Goal: Task Accomplishment & Management: Manage account settings

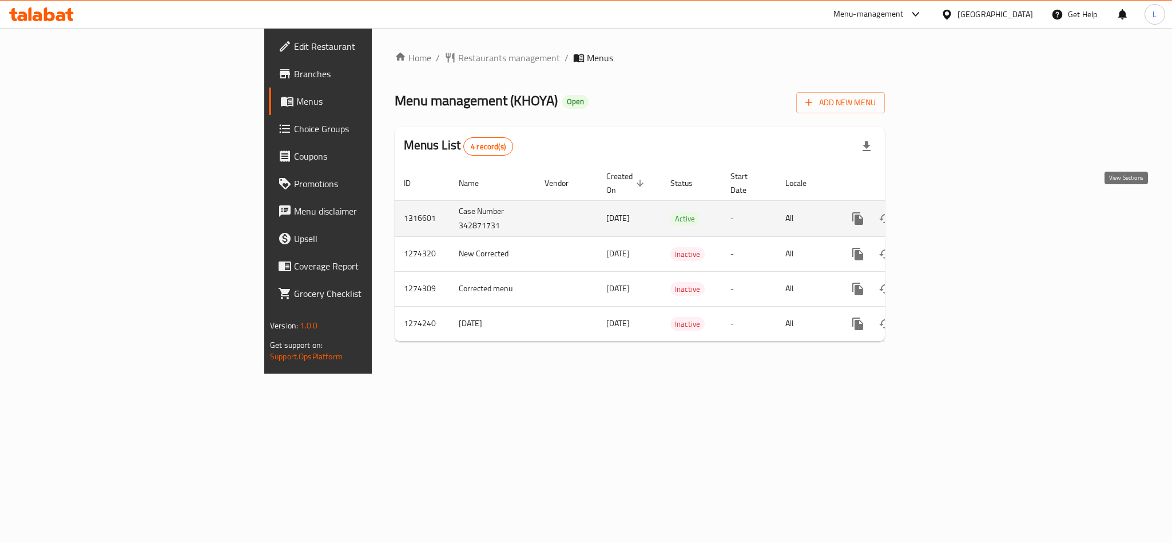
click at [947, 212] on icon "enhanced table" at bounding box center [941, 219] width 14 height 14
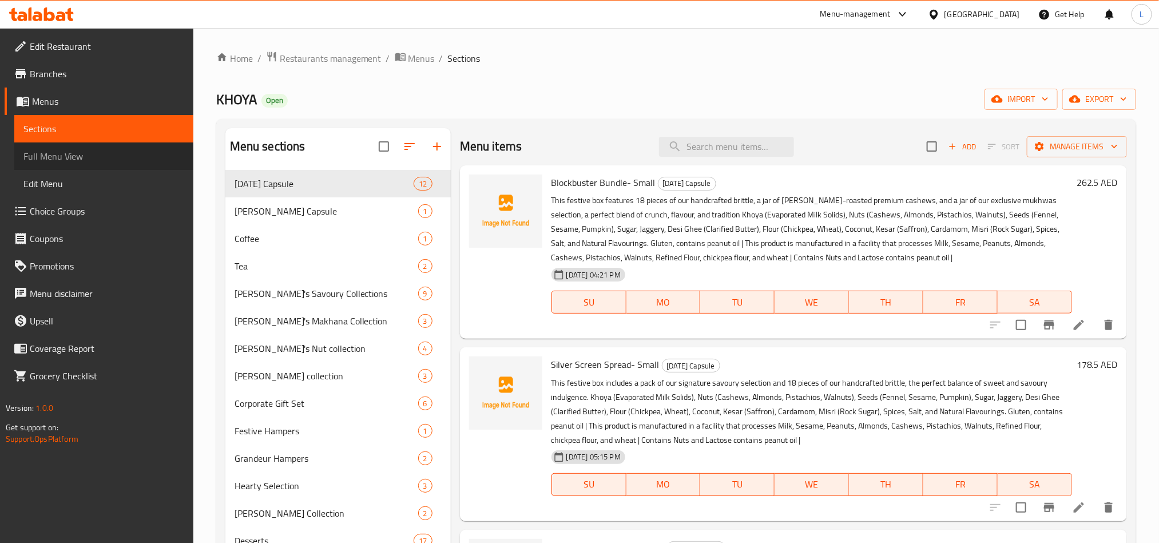
click at [55, 157] on span "Full Menu View" at bounding box center [103, 156] width 161 height 14
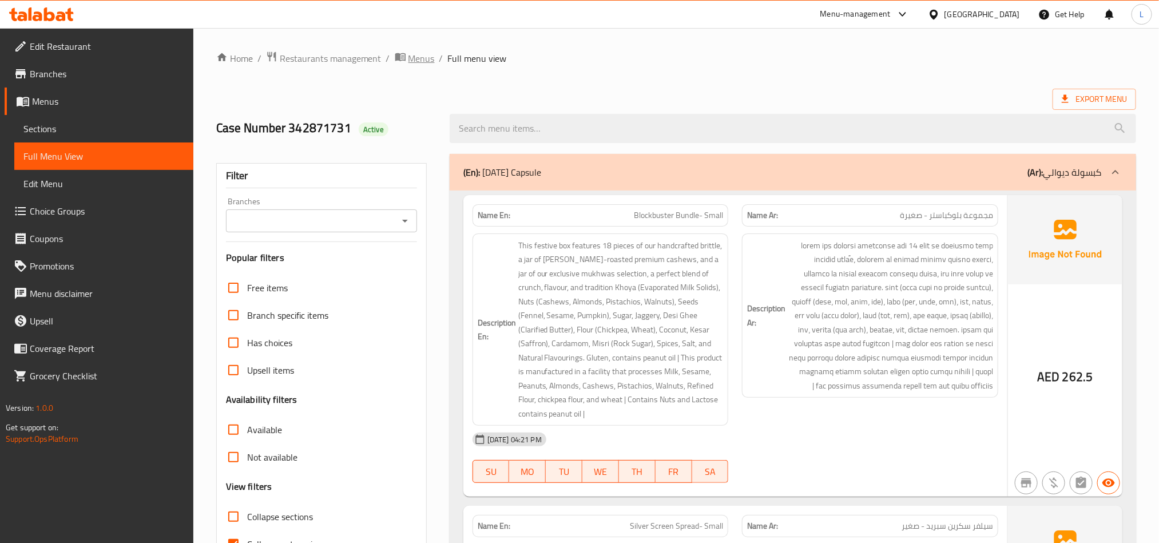
click at [417, 61] on span "Menus" at bounding box center [422, 58] width 26 height 14
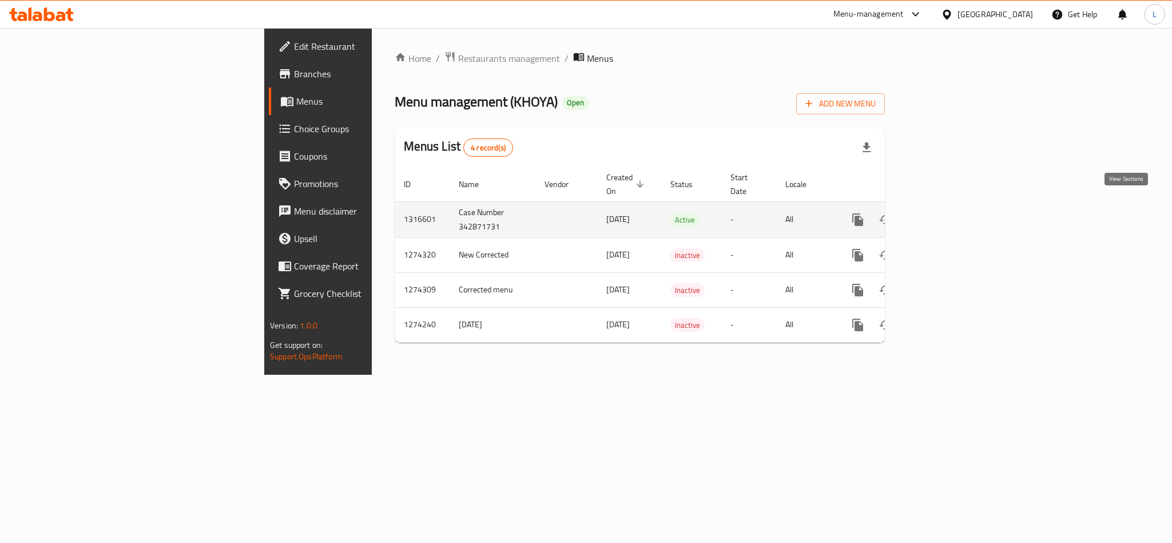
click at [947, 213] on icon "enhanced table" at bounding box center [941, 220] width 14 height 14
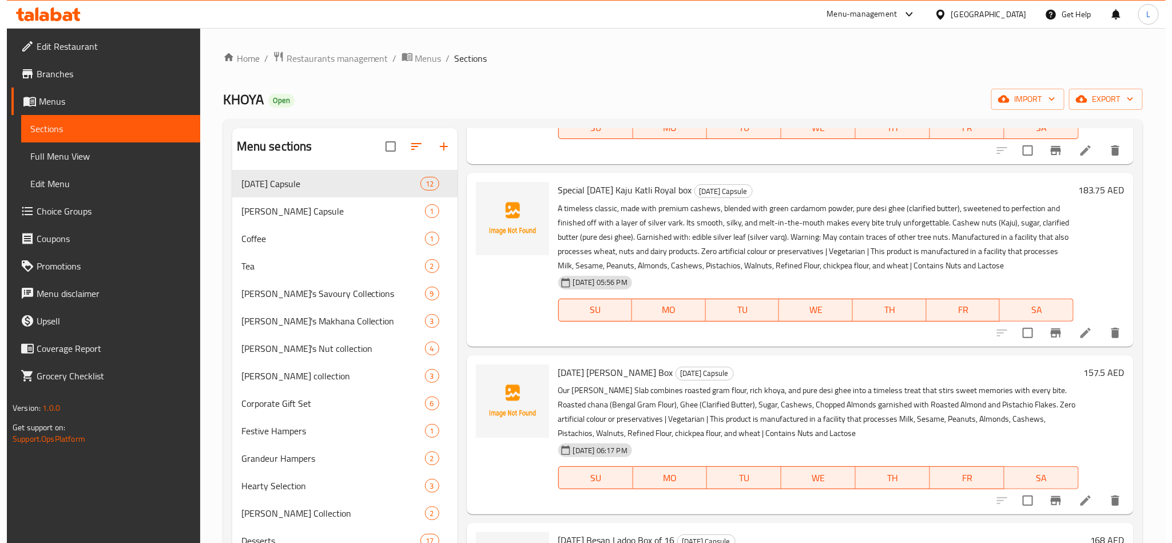
scroll to position [883, 0]
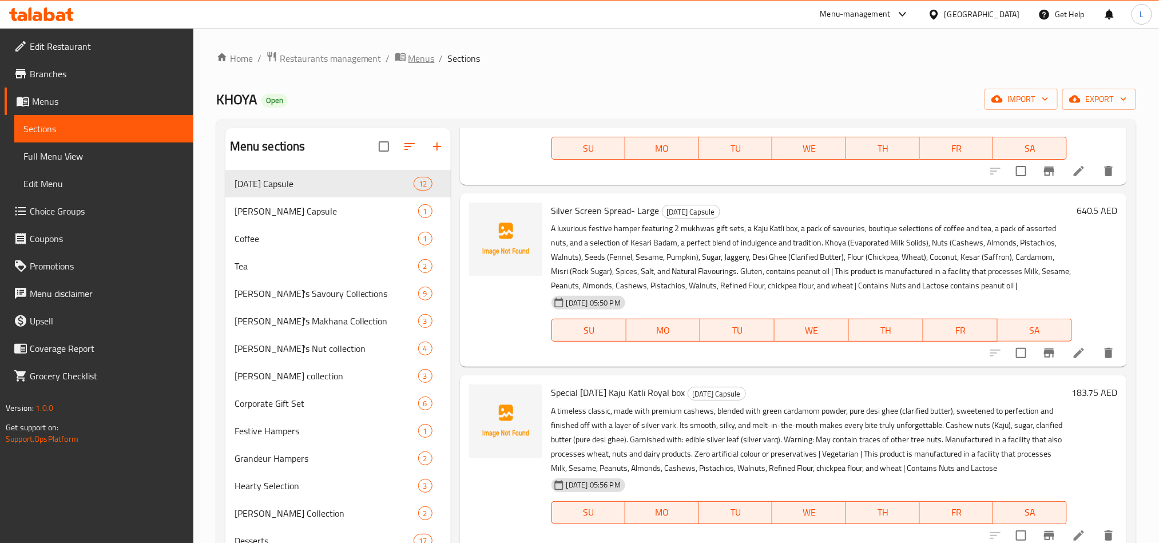
click at [423, 59] on span "Menus" at bounding box center [422, 58] width 26 height 14
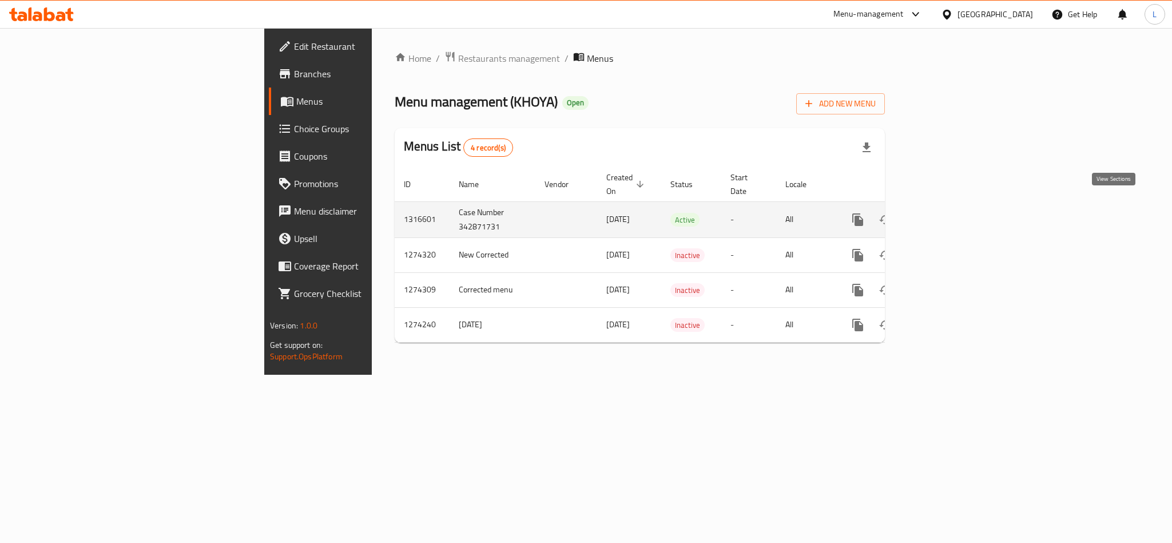
click at [947, 213] on icon "enhanced table" at bounding box center [941, 220] width 14 height 14
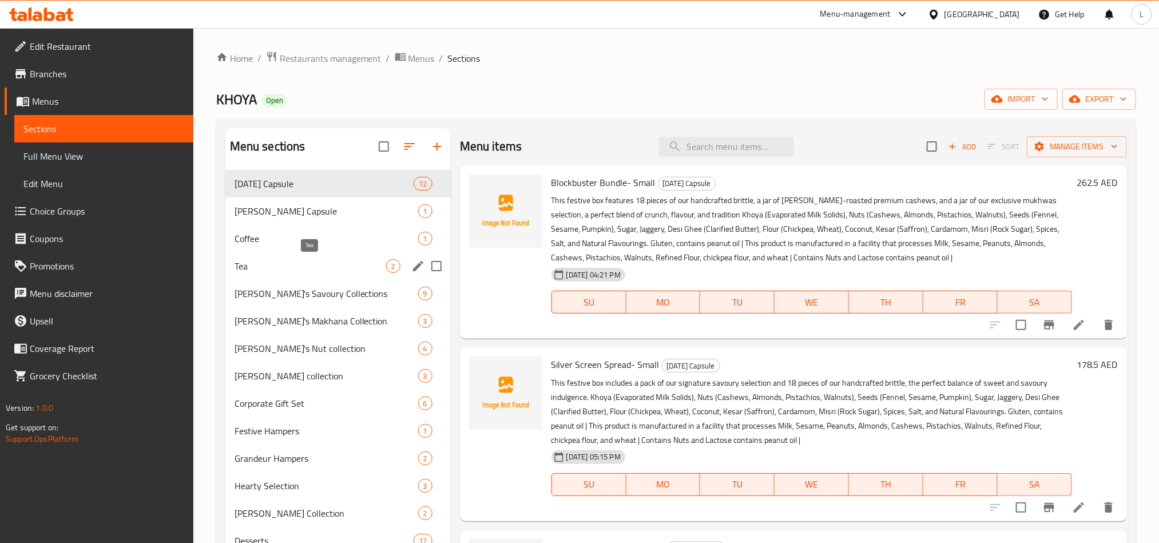
click at [299, 273] on div "Tea 2" at bounding box center [337, 265] width 225 height 27
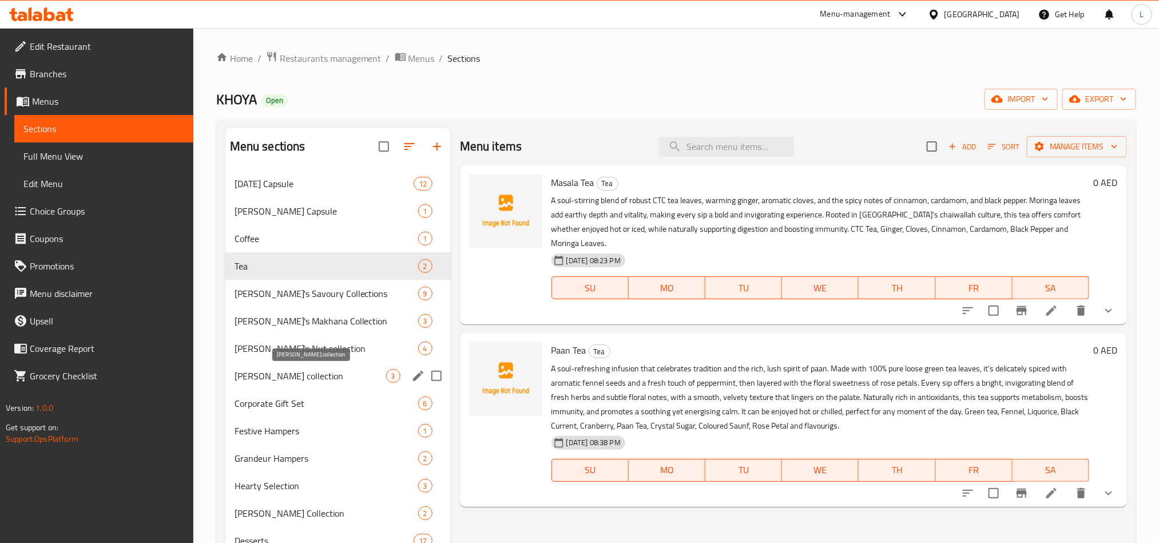
click at [310, 378] on span "Khoya Mukhwas collection" at bounding box center [311, 376] width 152 height 14
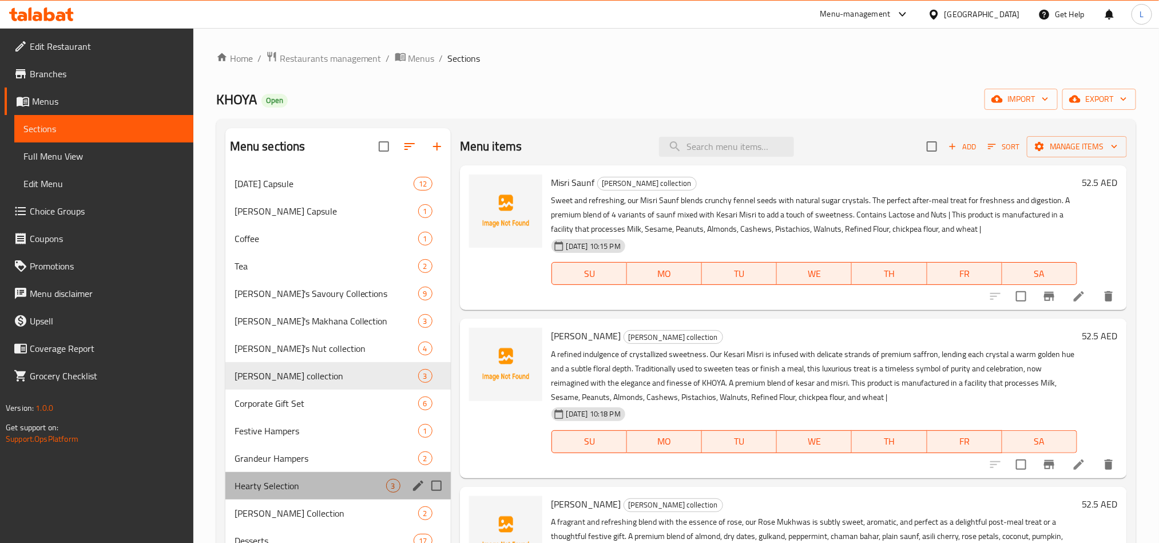
click at [299, 474] on div "Hearty Selection 3" at bounding box center [337, 485] width 225 height 27
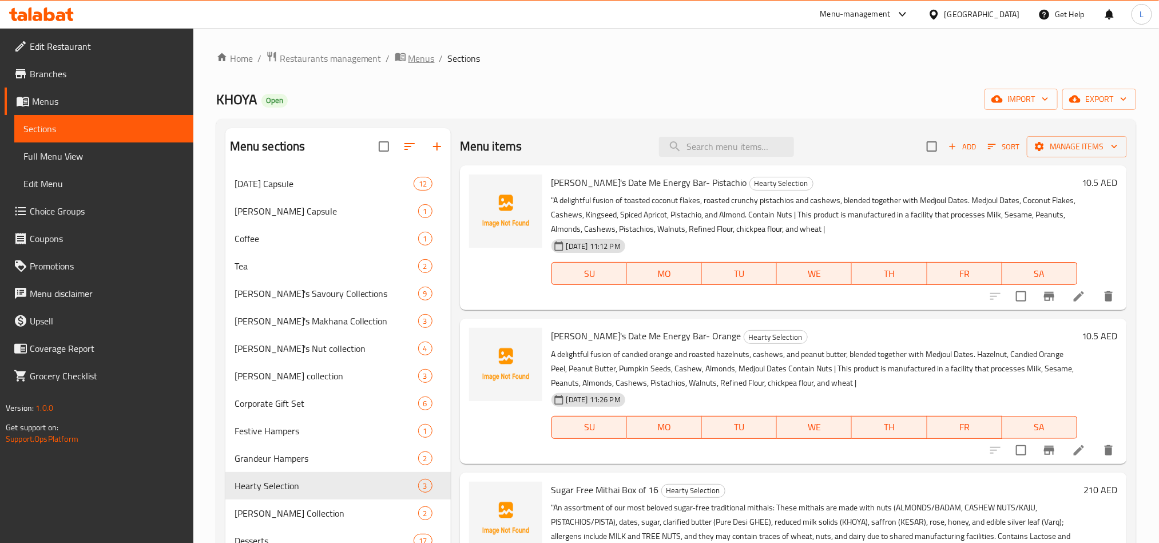
click at [423, 61] on span "Menus" at bounding box center [422, 58] width 26 height 14
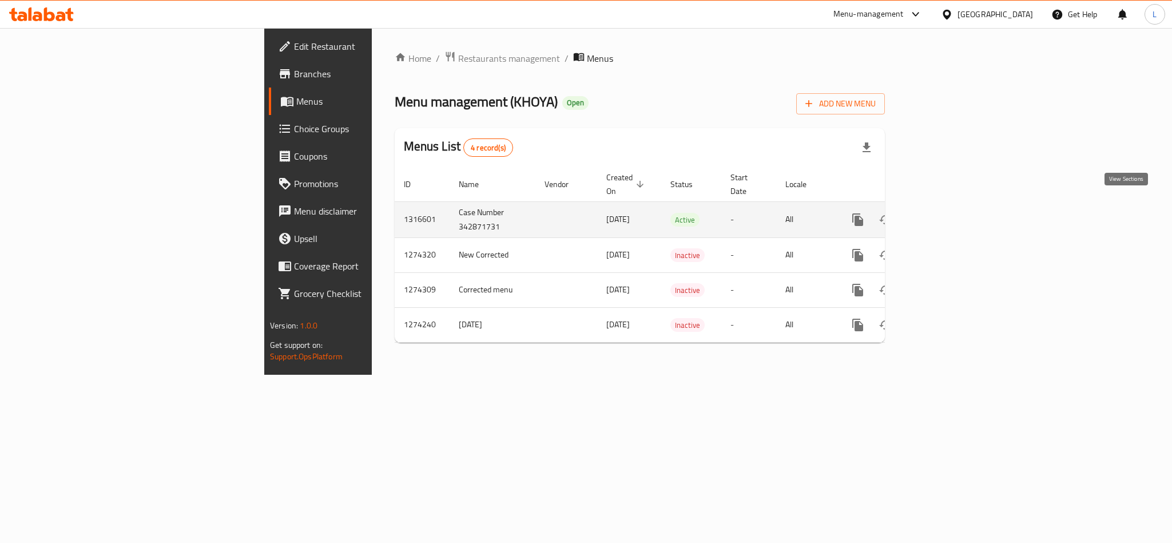
click at [954, 206] on link "enhanced table" at bounding box center [940, 219] width 27 height 27
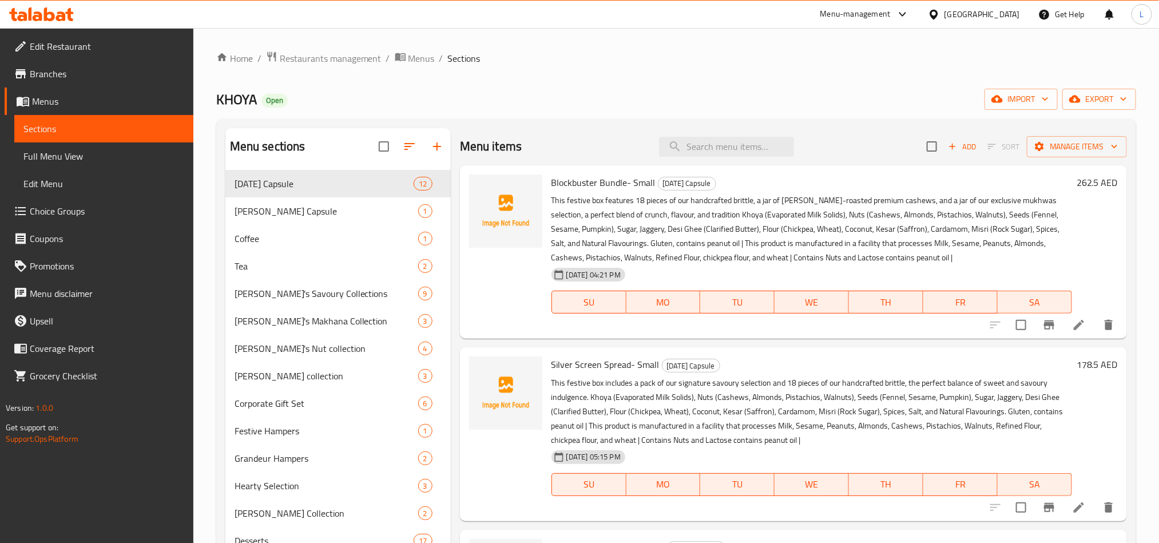
click at [54, 157] on span "Full Menu View" at bounding box center [103, 156] width 161 height 14
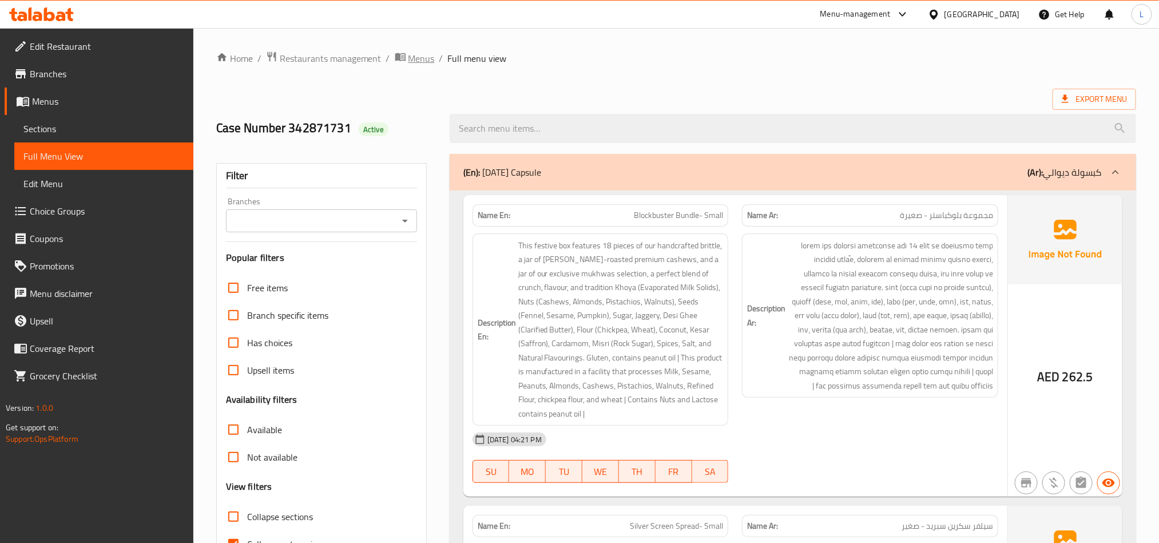
click at [422, 58] on span "Menus" at bounding box center [422, 58] width 26 height 14
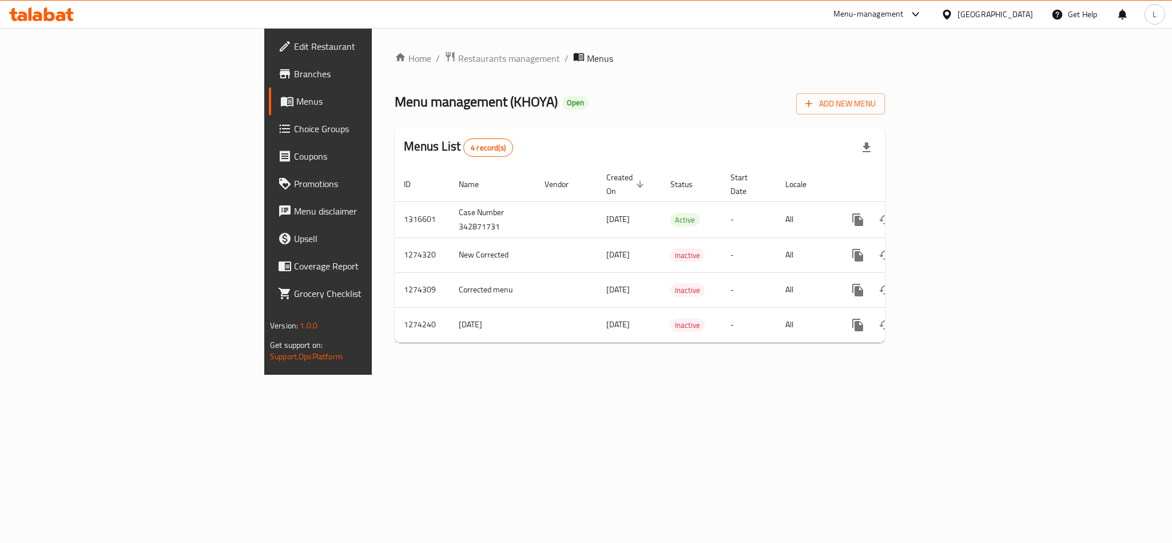
click at [269, 64] on link "Branches" at bounding box center [364, 73] width 191 height 27
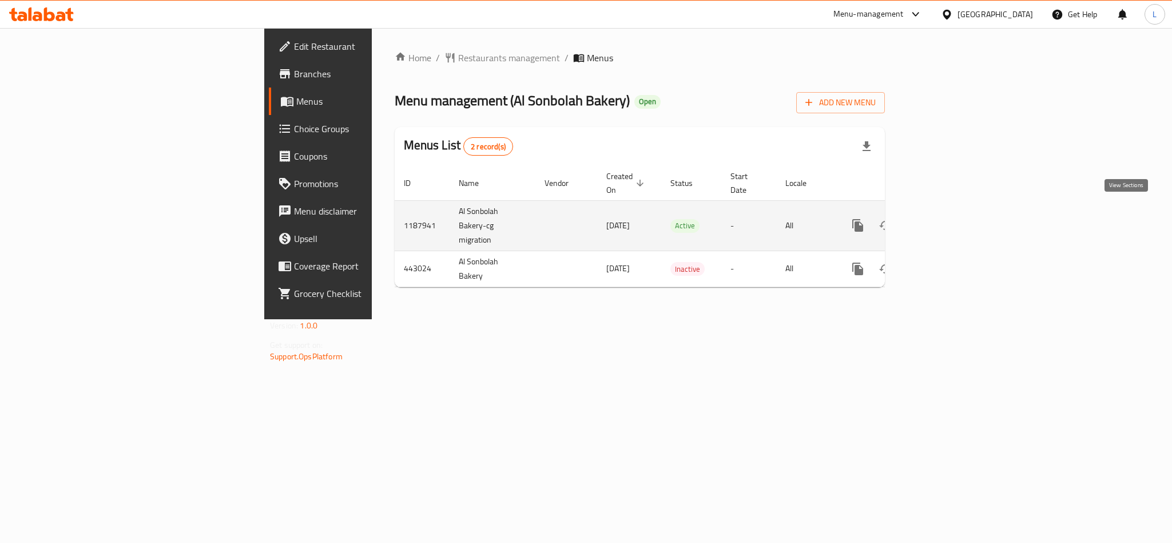
click at [954, 212] on link "enhanced table" at bounding box center [940, 225] width 27 height 27
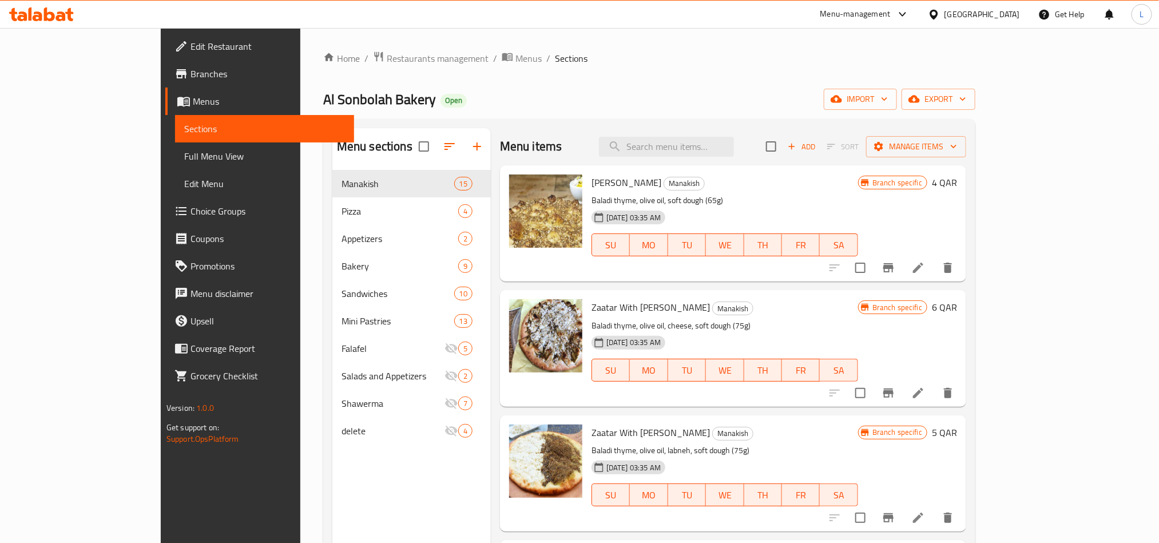
click at [184, 154] on span "Full Menu View" at bounding box center [264, 156] width 161 height 14
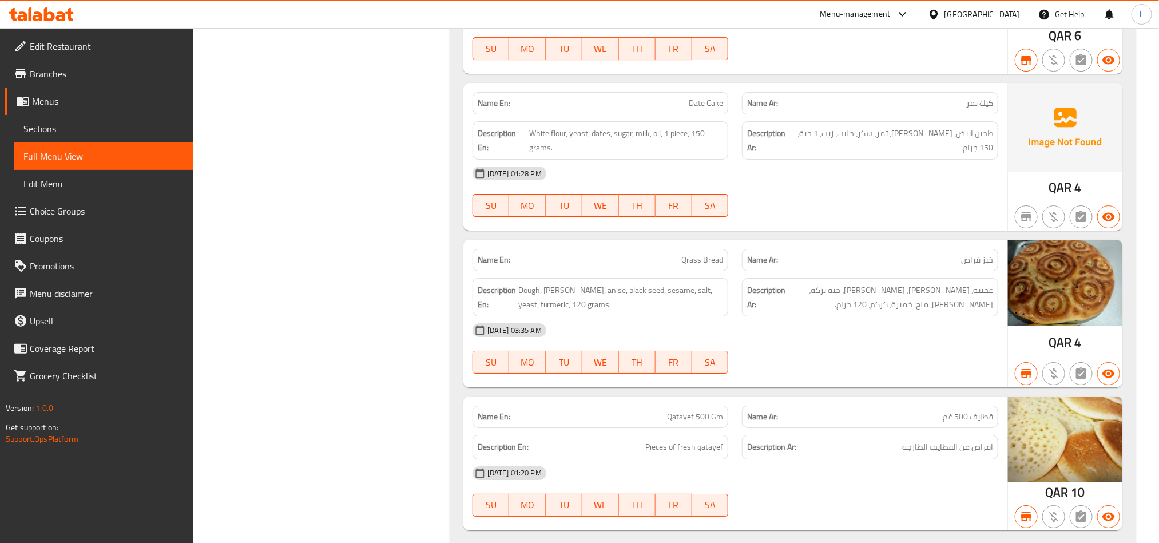
scroll to position [4377, 0]
click at [708, 110] on span "Date Cake" at bounding box center [706, 104] width 34 height 12
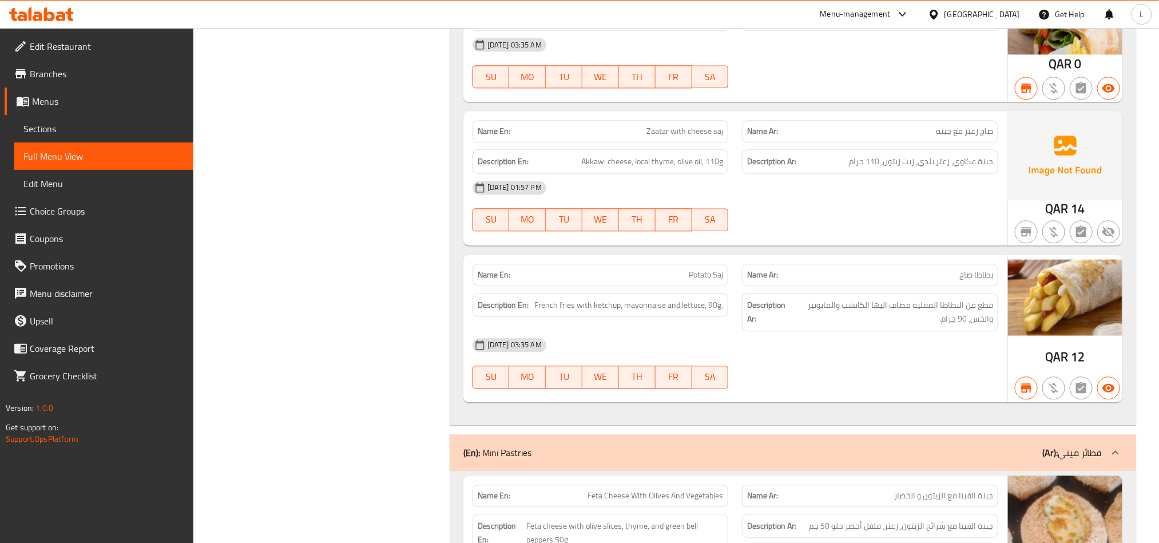
scroll to position [6093, 0]
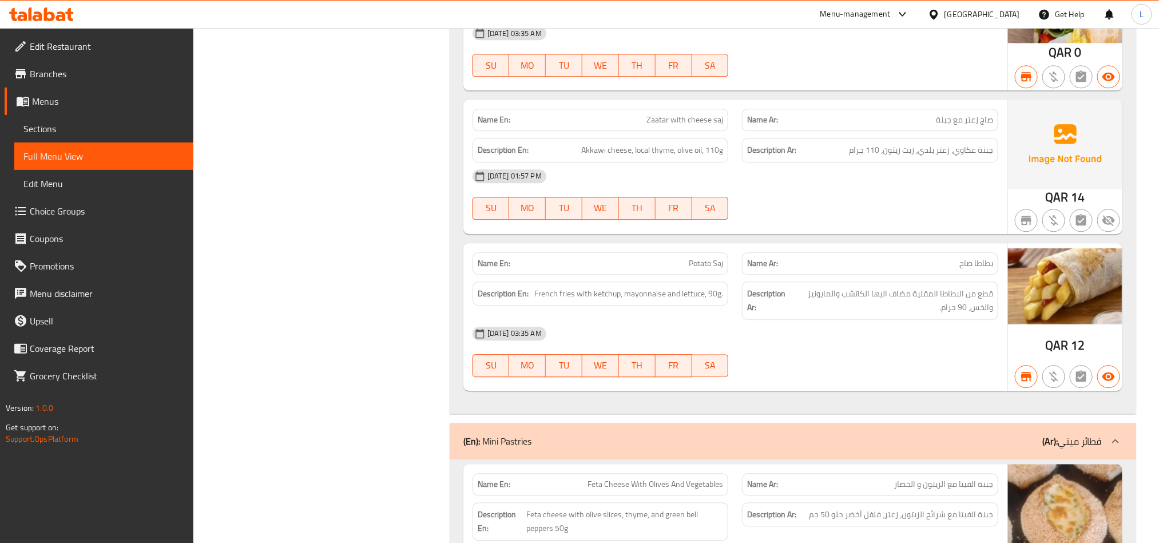
click at [682, 126] on span "Zaatar with cheese saj" at bounding box center [685, 120] width 77 height 12
copy span "Zaatar with cheese saj"
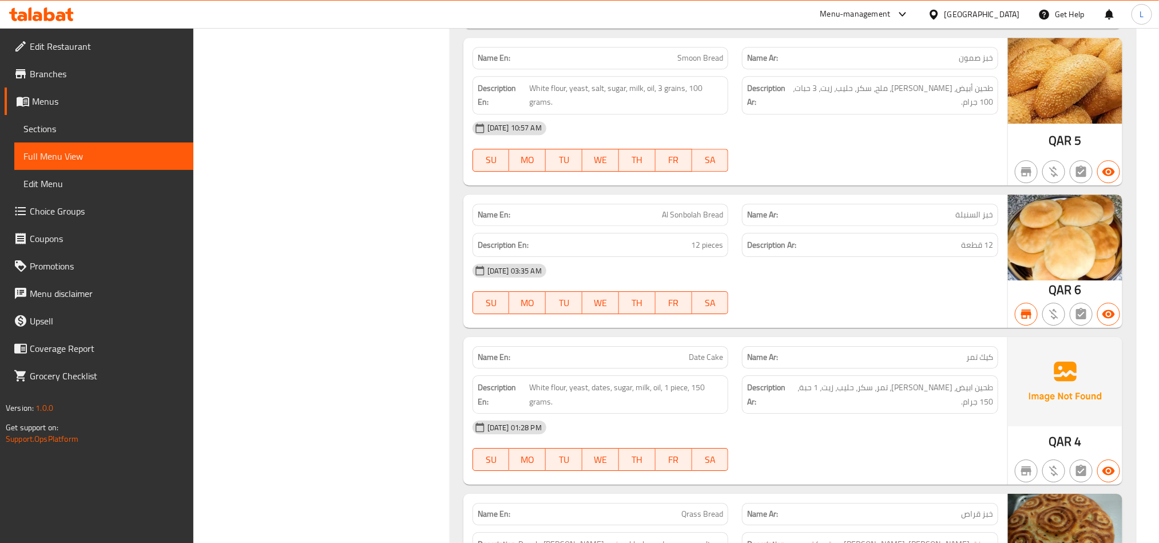
scroll to position [4119, 0]
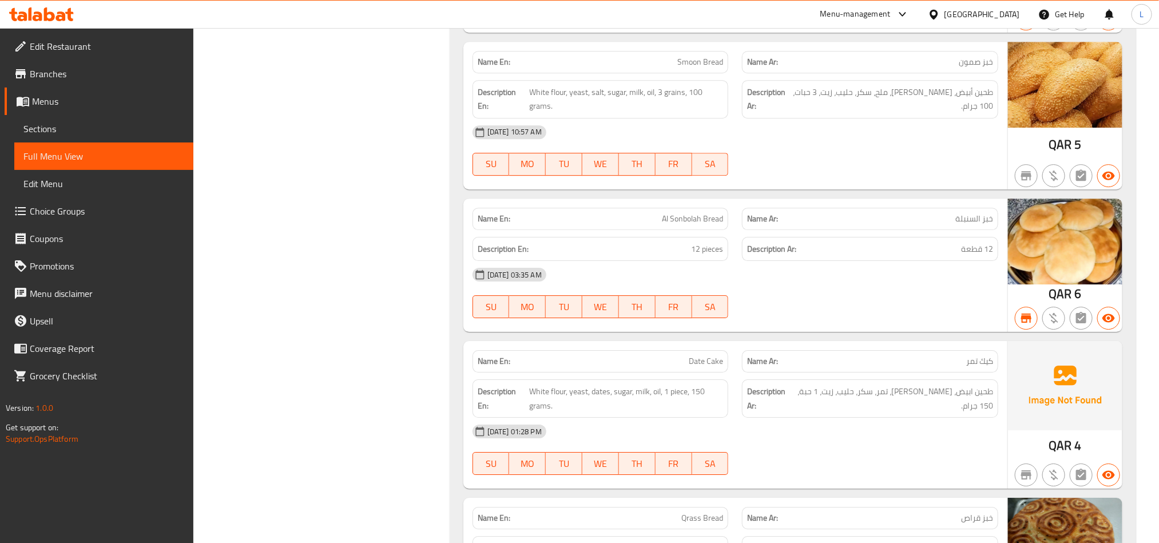
click at [705, 367] on span "Date Cake" at bounding box center [706, 361] width 34 height 12
copy span "Date Cake"
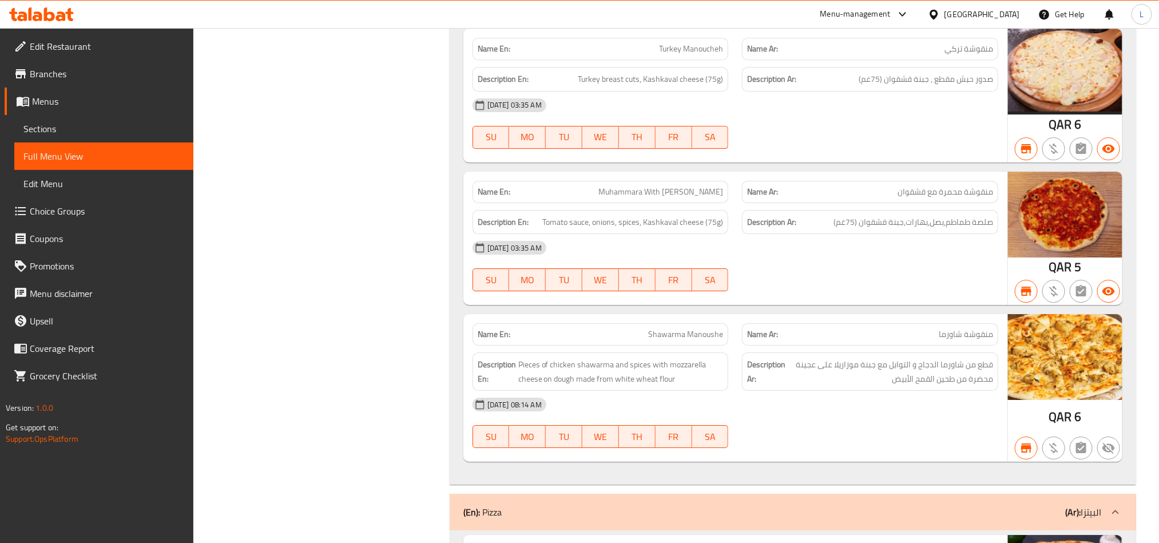
scroll to position [1974, 0]
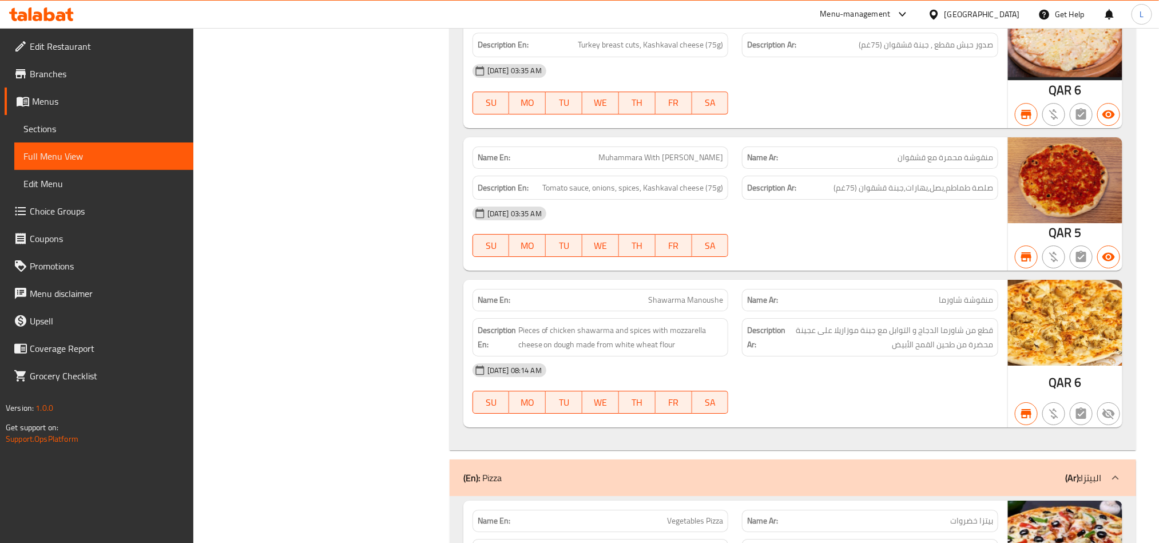
click at [692, 306] on span "Shawarma Manoushe" at bounding box center [685, 300] width 75 height 12
copy span "Shawarma Manoushe"
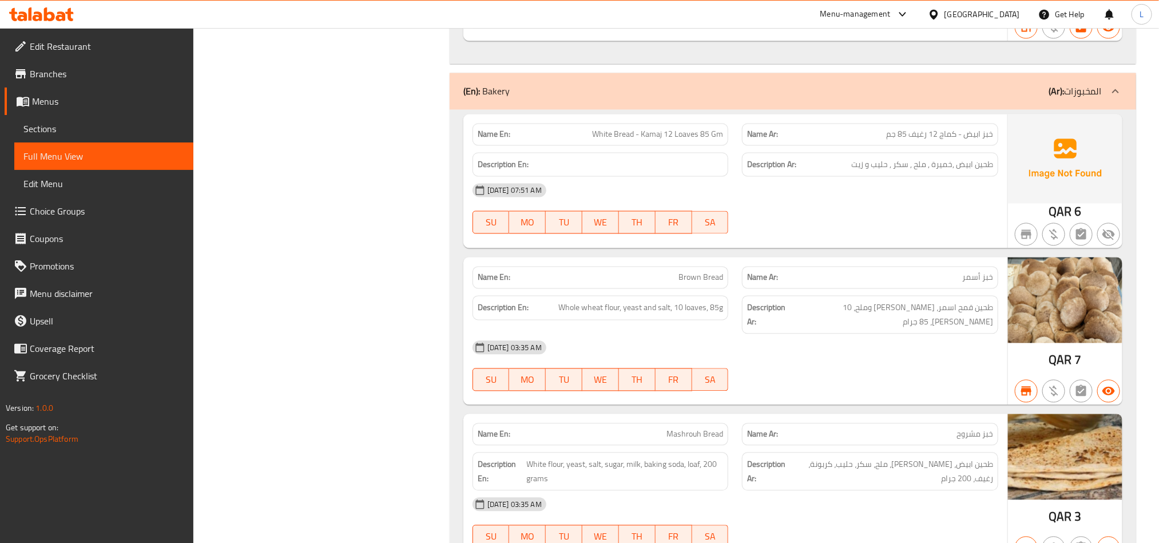
scroll to position [3519, 0]
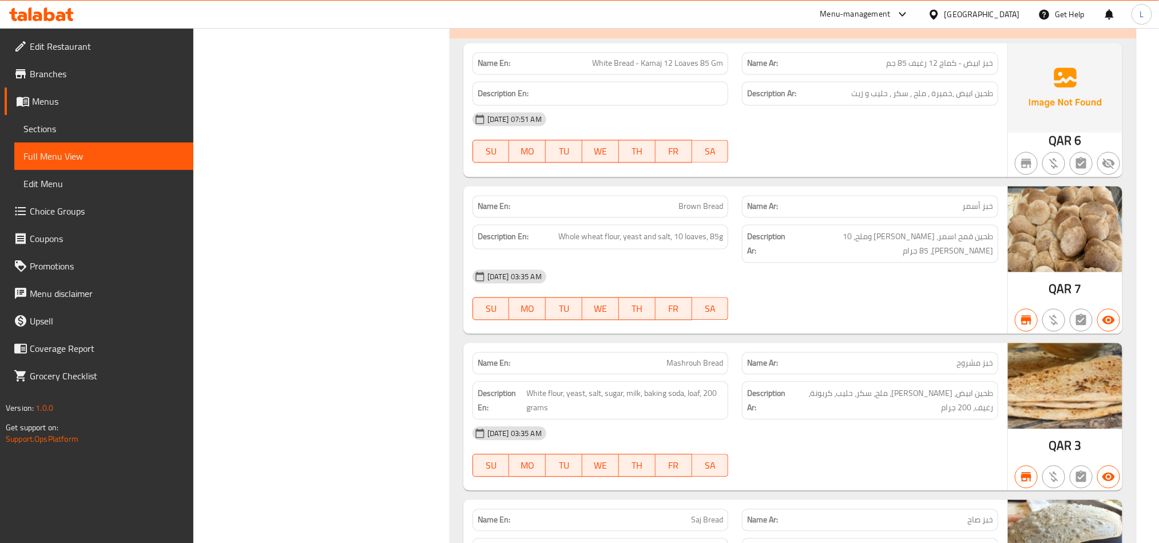
click at [634, 69] on span "White Bread - Kamaj 12 Loaves 85 Gm" at bounding box center [657, 63] width 131 height 12
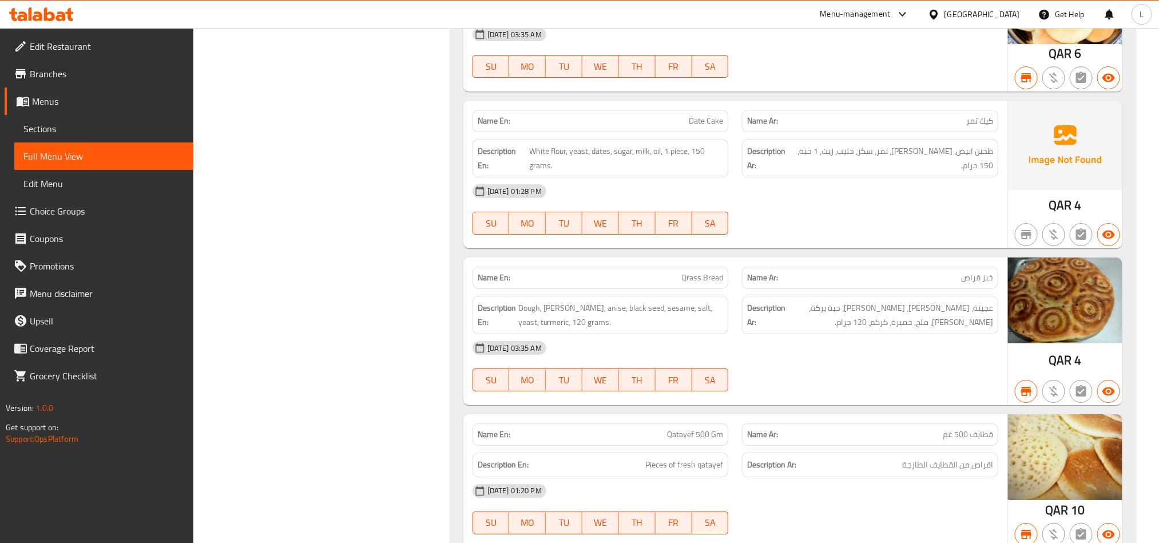
scroll to position [4377, 0]
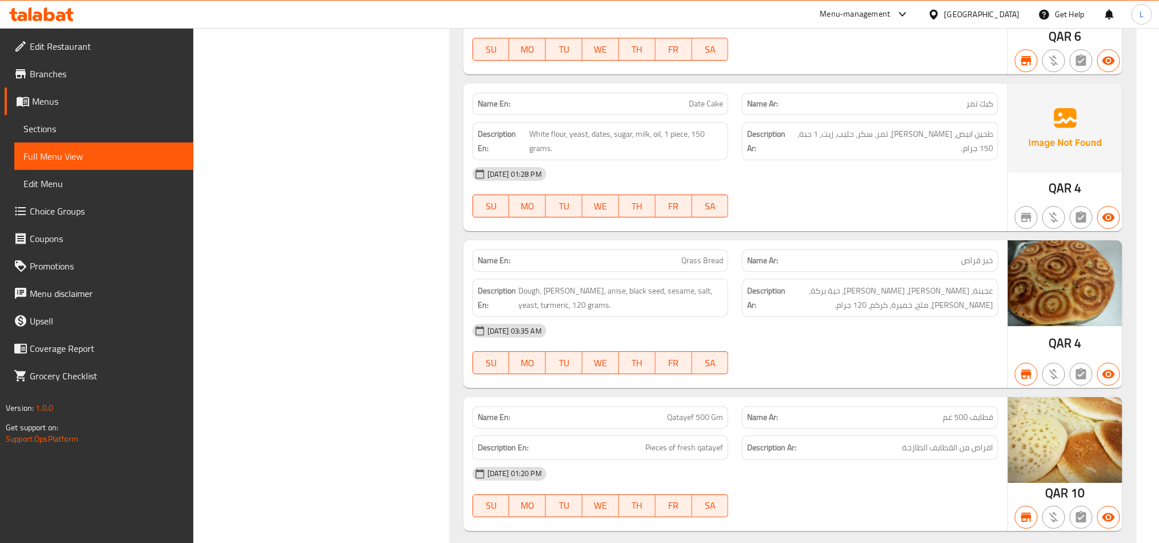
click at [711, 115] on div "Name En: Date Cake" at bounding box center [601, 104] width 256 height 22
copy span "Date Cake"
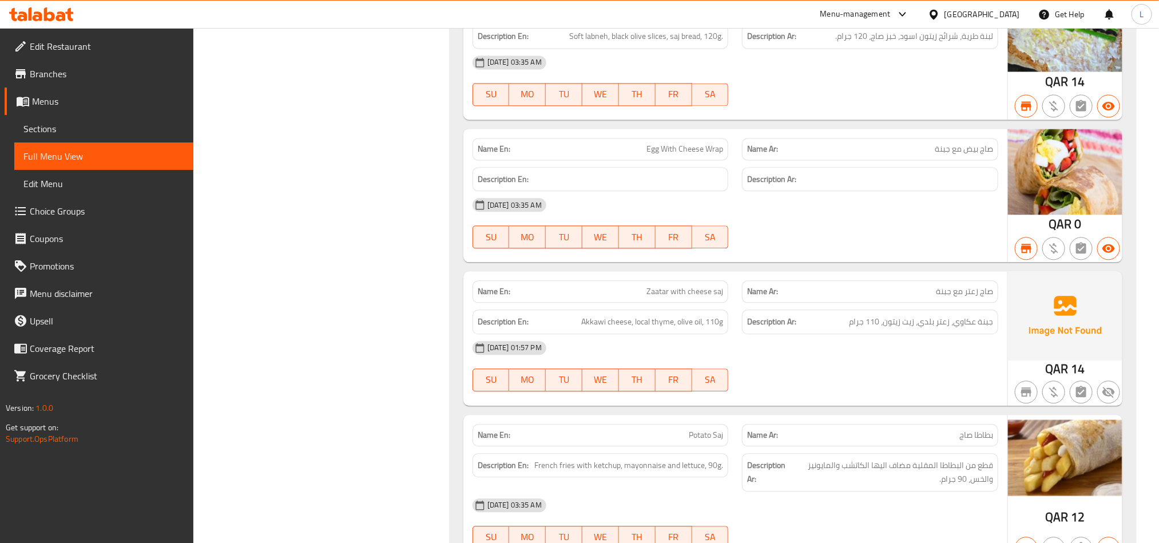
scroll to position [6093, 0]
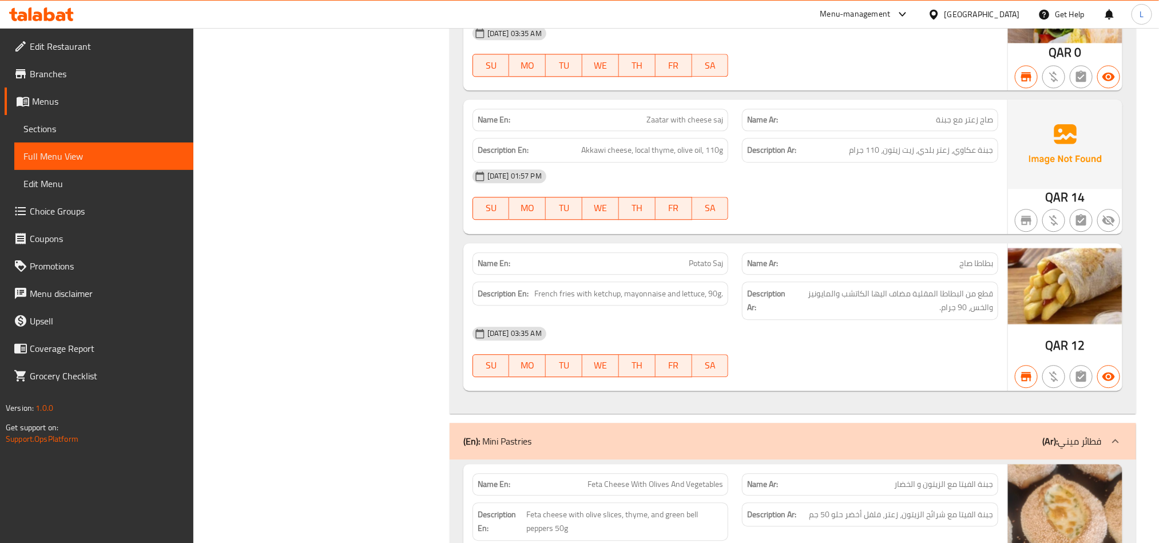
click at [685, 126] on span "Zaatar with cheese saj" at bounding box center [685, 120] width 77 height 12
copy span "Zaatar with cheese saj"
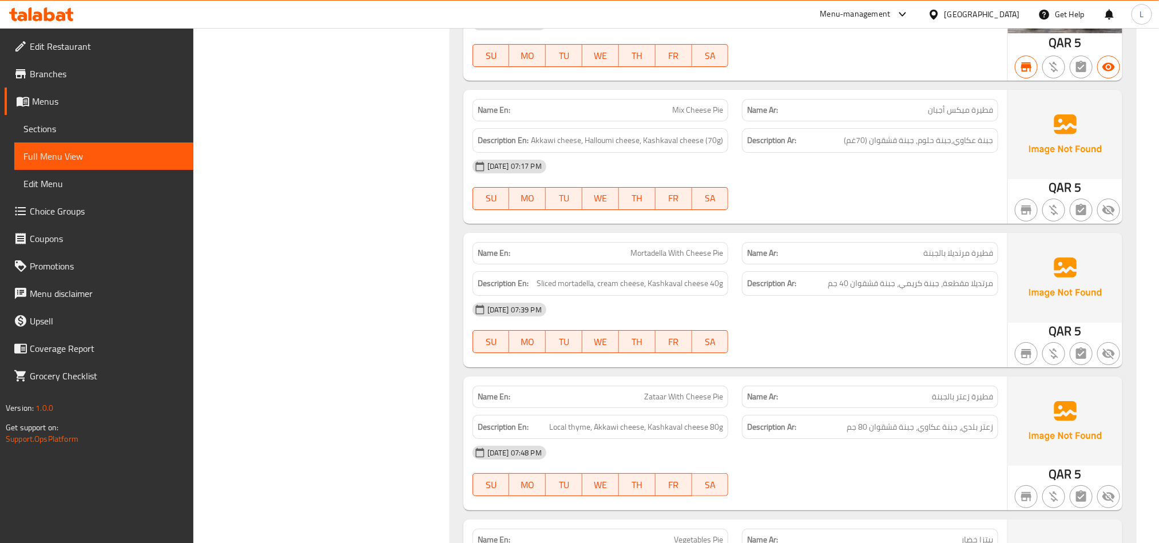
scroll to position [6780, 0]
click at [658, 110] on div "Name En: Mix Cheese Pie" at bounding box center [601, 108] width 270 height 36
copy span "Mix Cheese Pie"
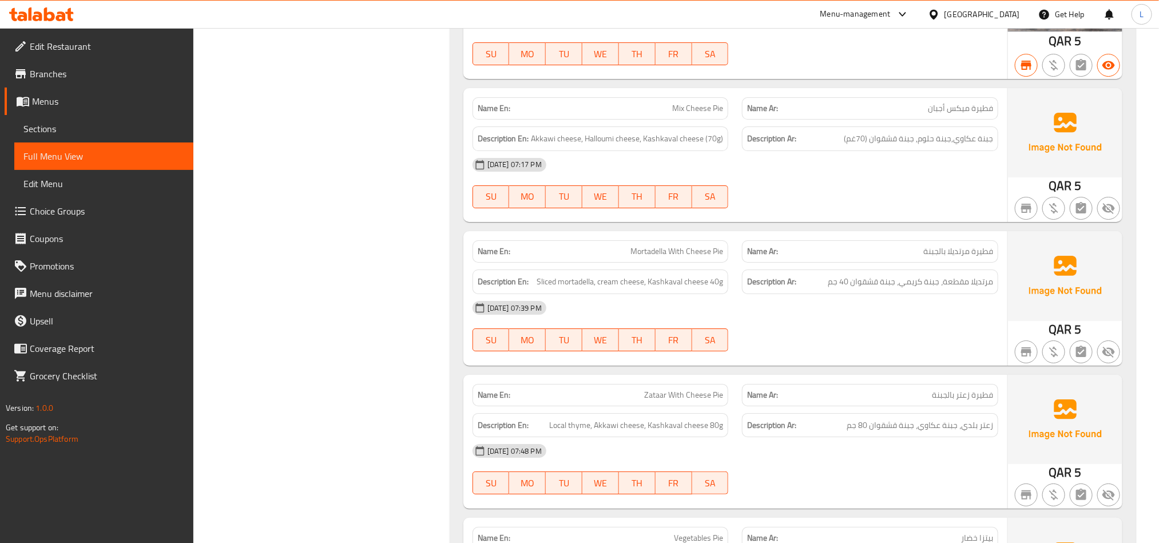
click at [675, 257] on span "Mortadella With Cheese Pie" at bounding box center [677, 251] width 93 height 12
copy span "Mortadella With Cheese Pie"
click at [715, 401] on span "Zataar With Cheese Pie" at bounding box center [683, 395] width 79 height 12
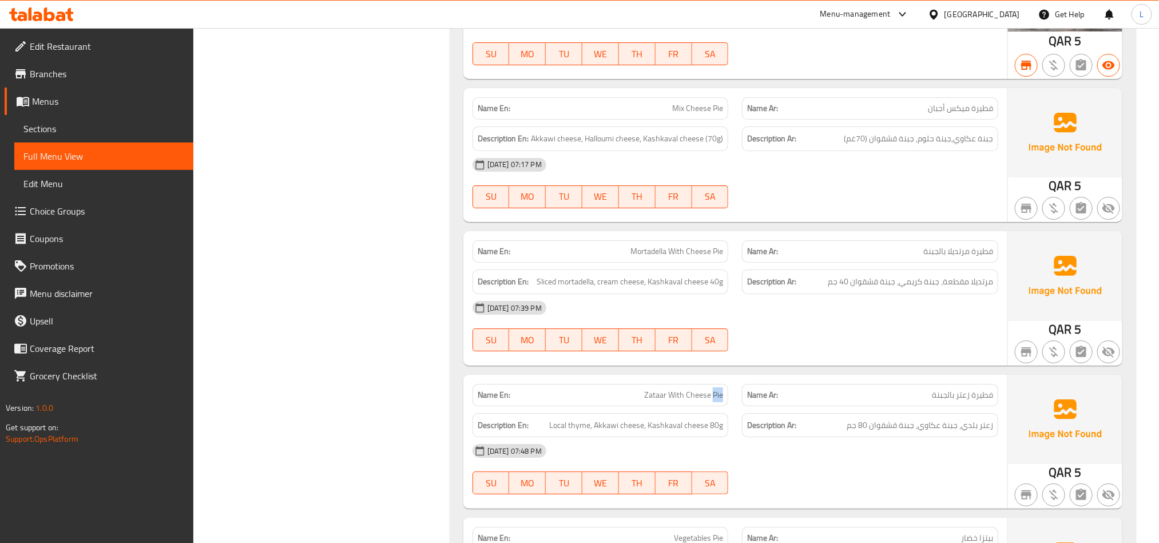
click at [715, 401] on span "Zataar With Cheese Pie" at bounding box center [683, 395] width 79 height 12
copy span "Zataar With Cheese Pie"
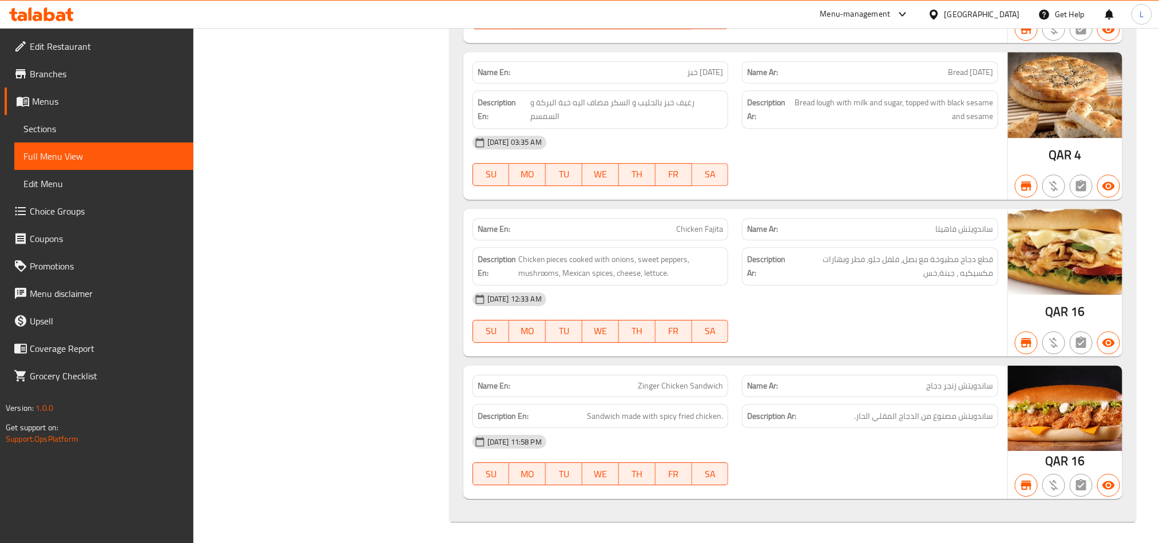
scroll to position [11082, 0]
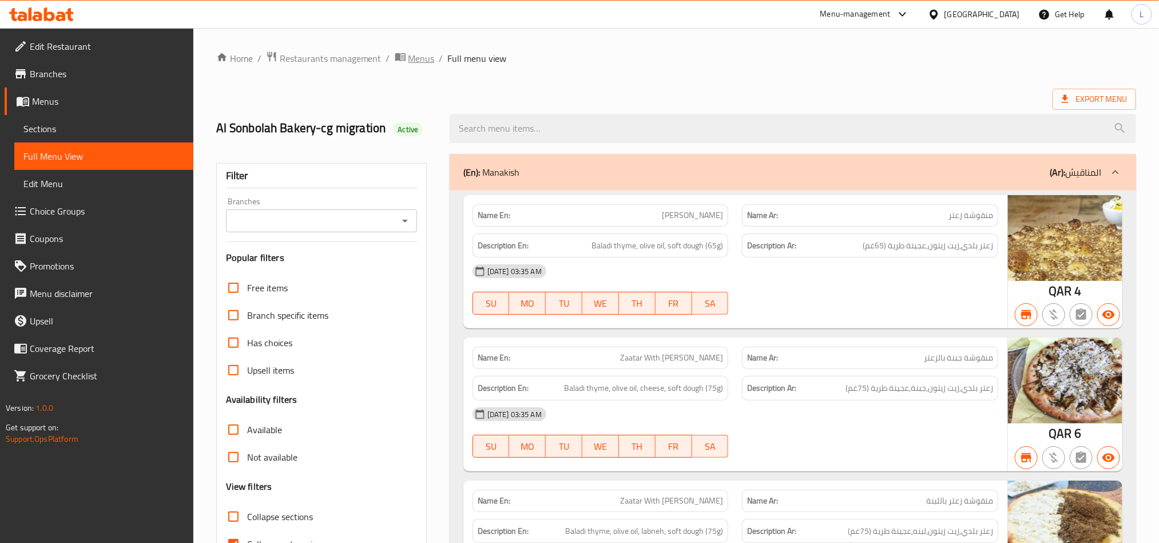
click at [416, 55] on span "Menus" at bounding box center [422, 58] width 26 height 14
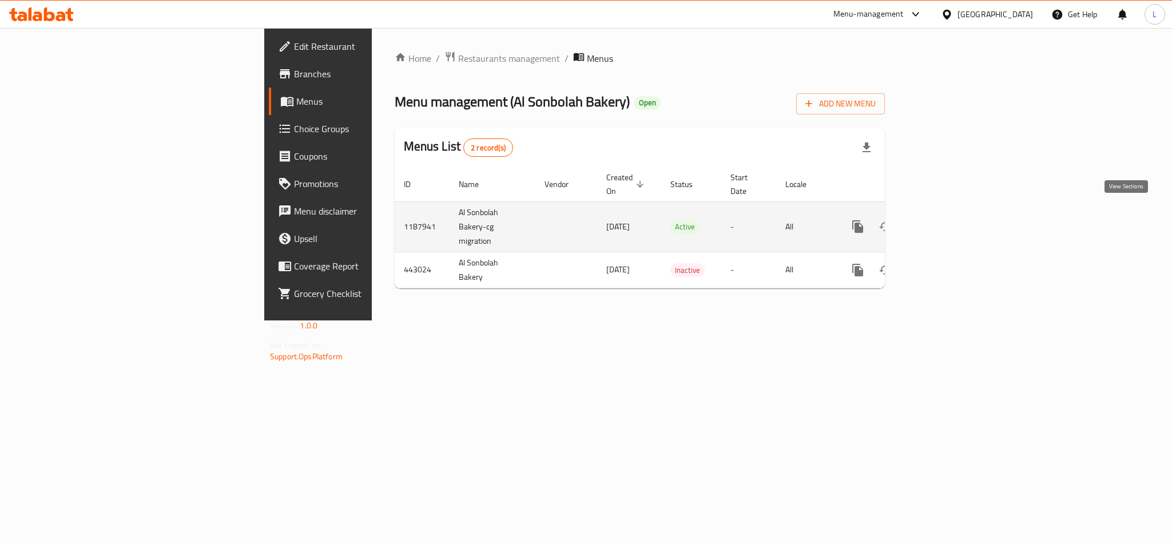
click at [954, 213] on link "enhanced table" at bounding box center [940, 226] width 27 height 27
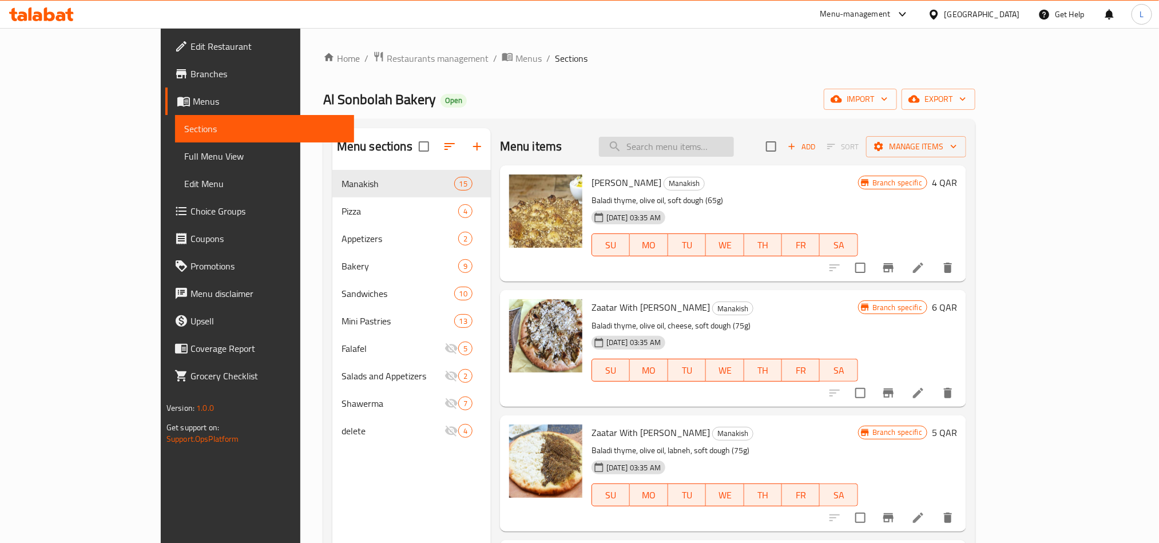
click at [715, 140] on input "search" at bounding box center [666, 147] width 135 height 20
paste input "Date Cake"
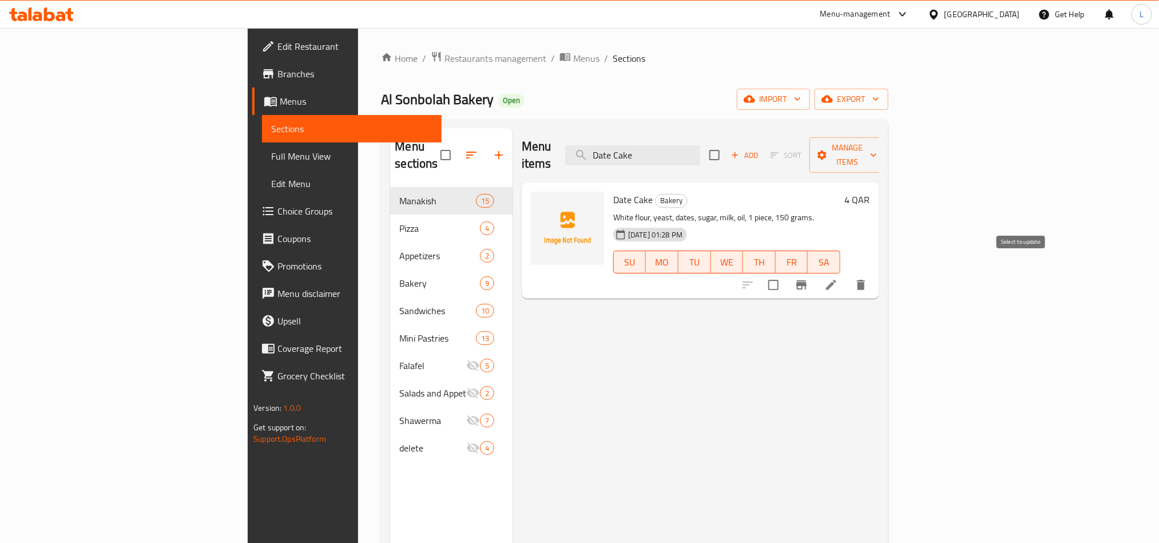
type input "Date Cake"
click at [786, 273] on input "checkbox" at bounding box center [774, 285] width 24 height 24
checkbox input "true"
click at [877, 149] on span "Manage items" at bounding box center [848, 155] width 58 height 29
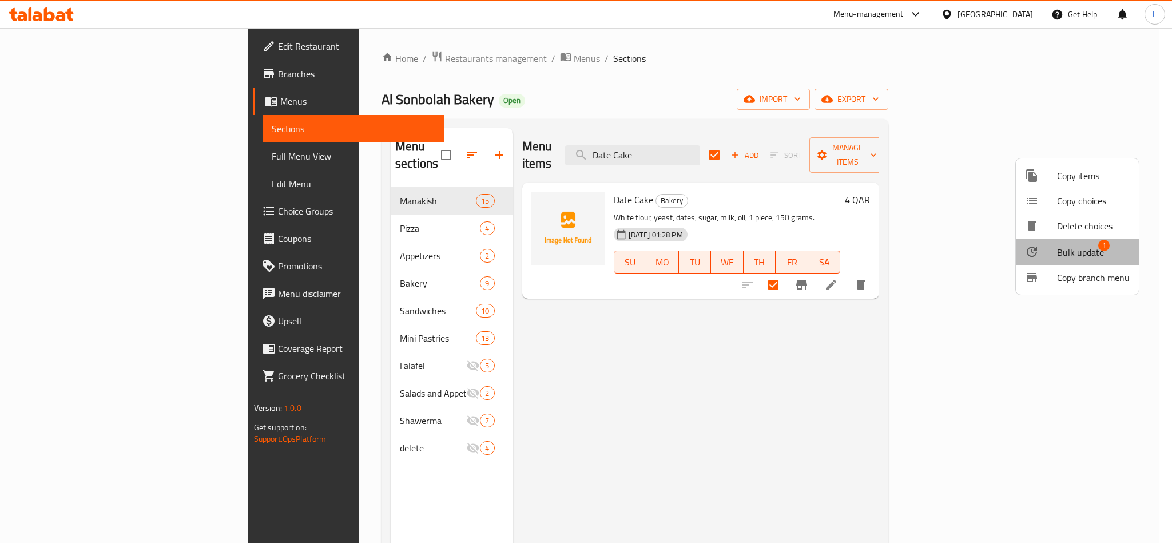
click at [1079, 256] on span "Bulk update" at bounding box center [1080, 252] width 47 height 14
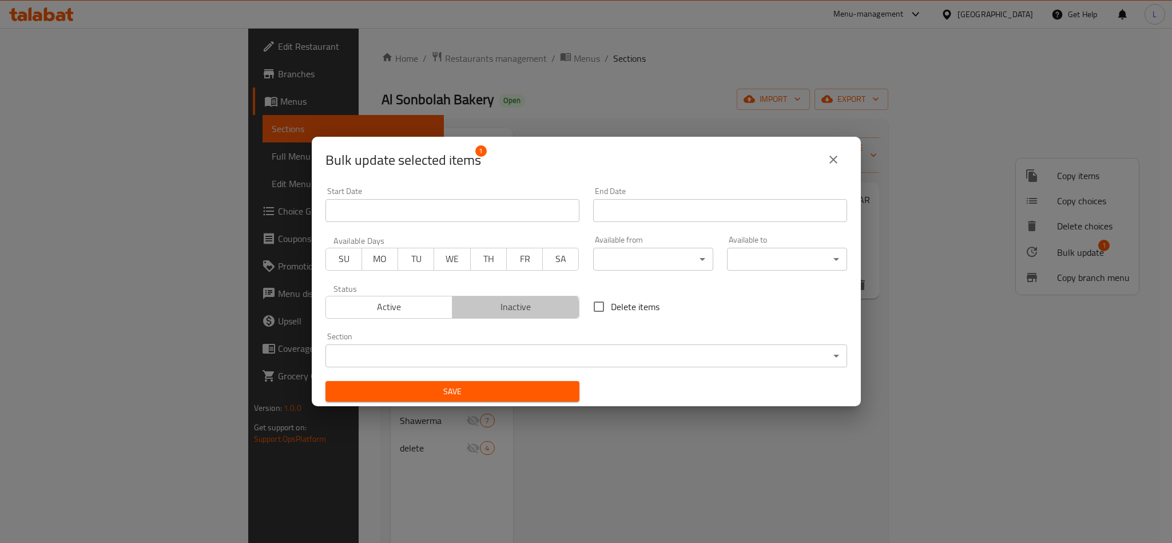
click at [512, 311] on span "Inactive" at bounding box center [516, 307] width 118 height 17
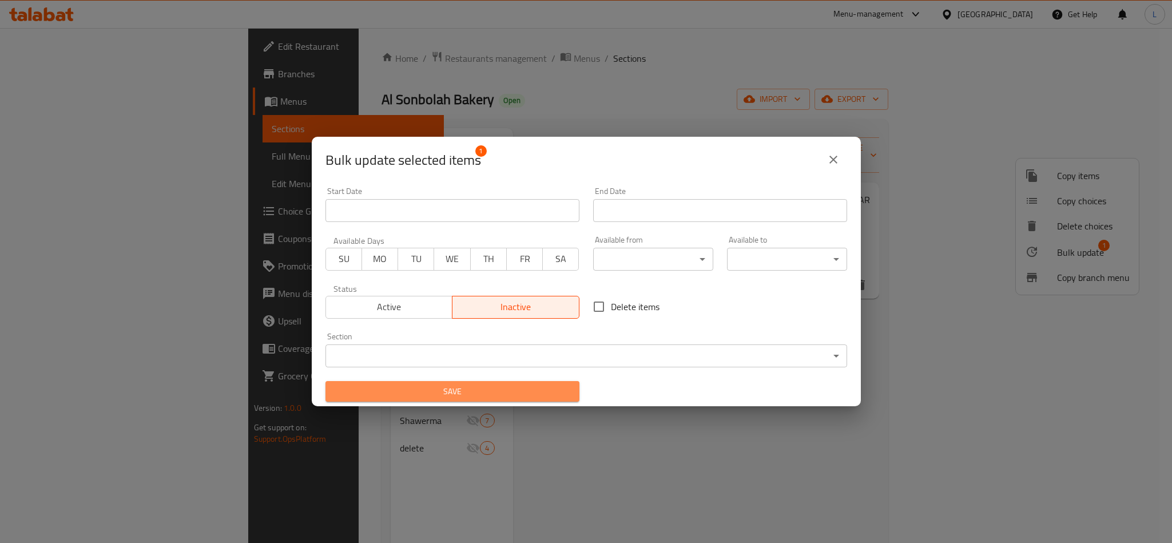
click at [529, 391] on span "Save" at bounding box center [453, 391] width 236 height 14
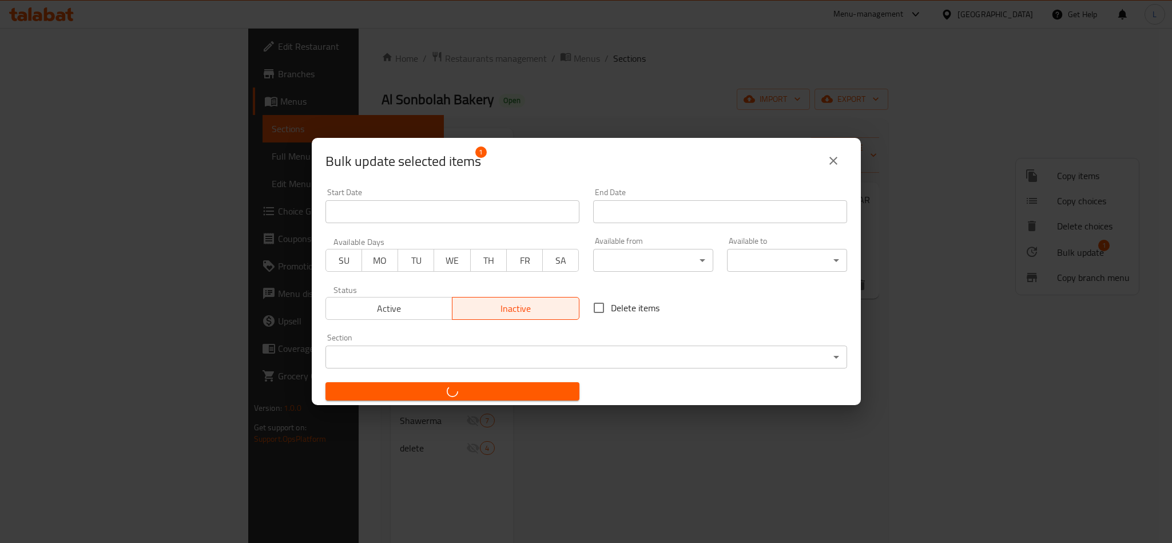
checkbox input "false"
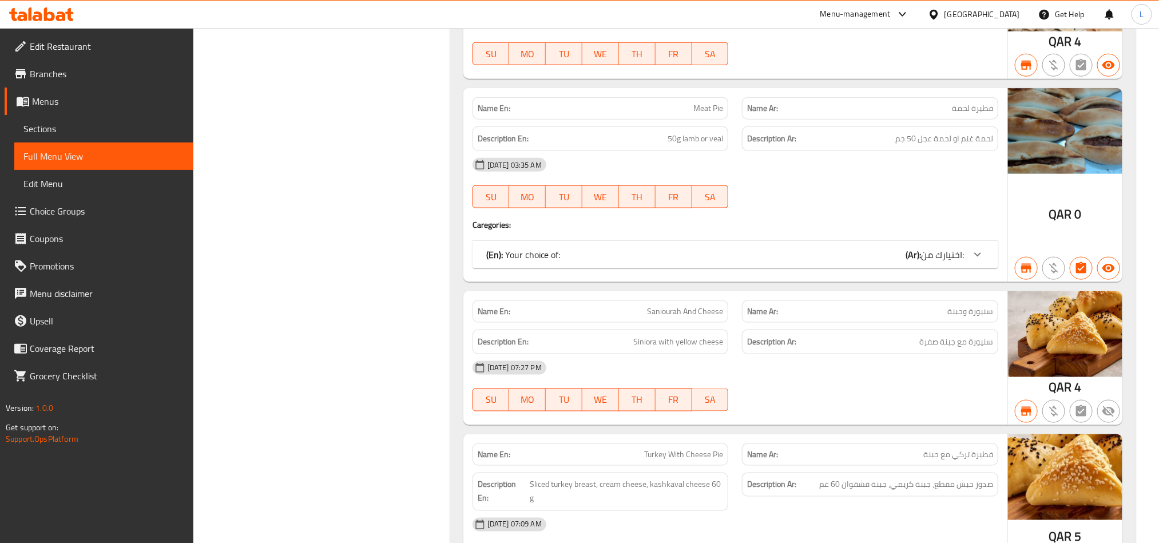
scroll to position [7724, 0]
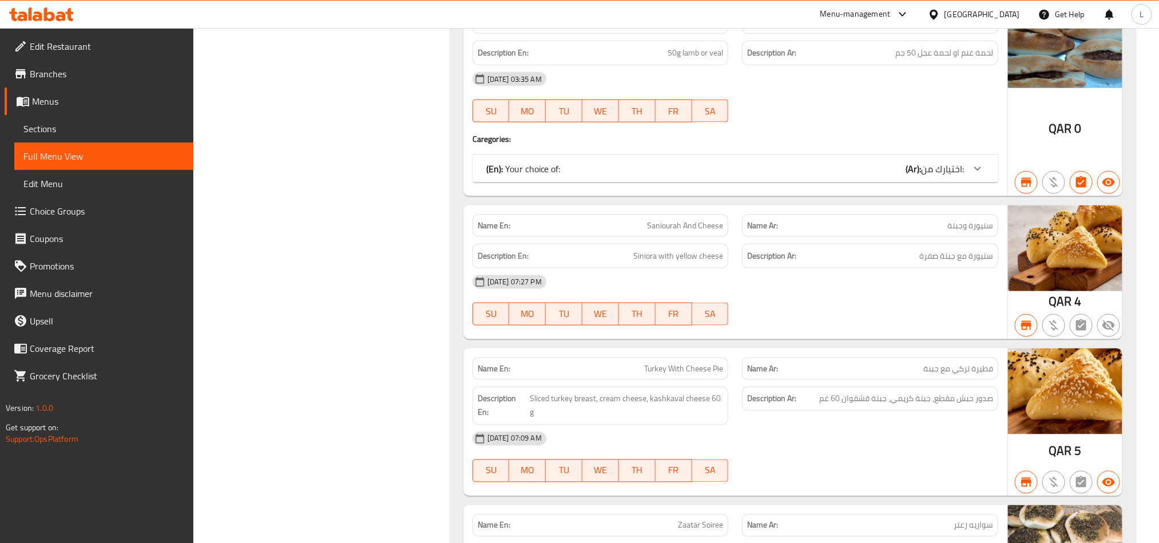
click at [687, 232] on div "Name En: Saniourah And Cheese" at bounding box center [601, 226] width 270 height 36
copy span "Saniourah And Cheese"
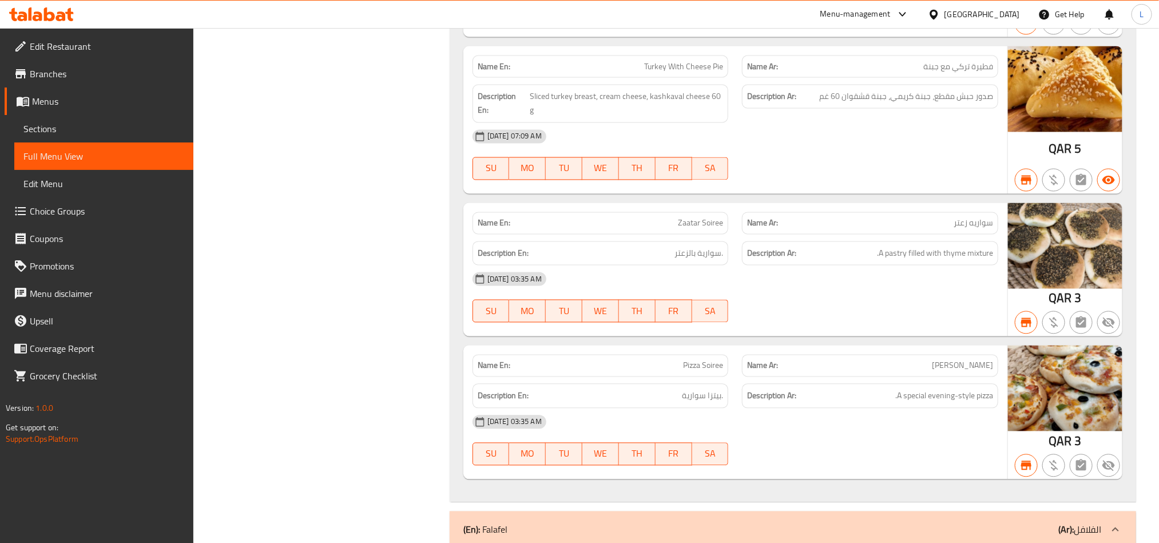
scroll to position [8067, 0]
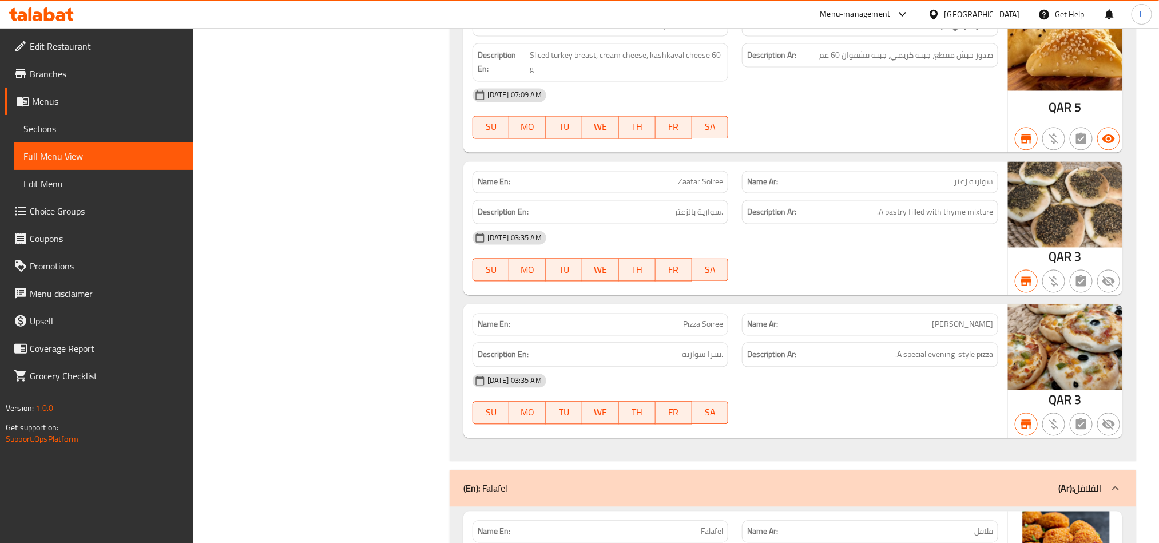
click at [680, 188] on span "Zaatar Soiree" at bounding box center [700, 182] width 45 height 12
copy span "Zaatar Soiree"
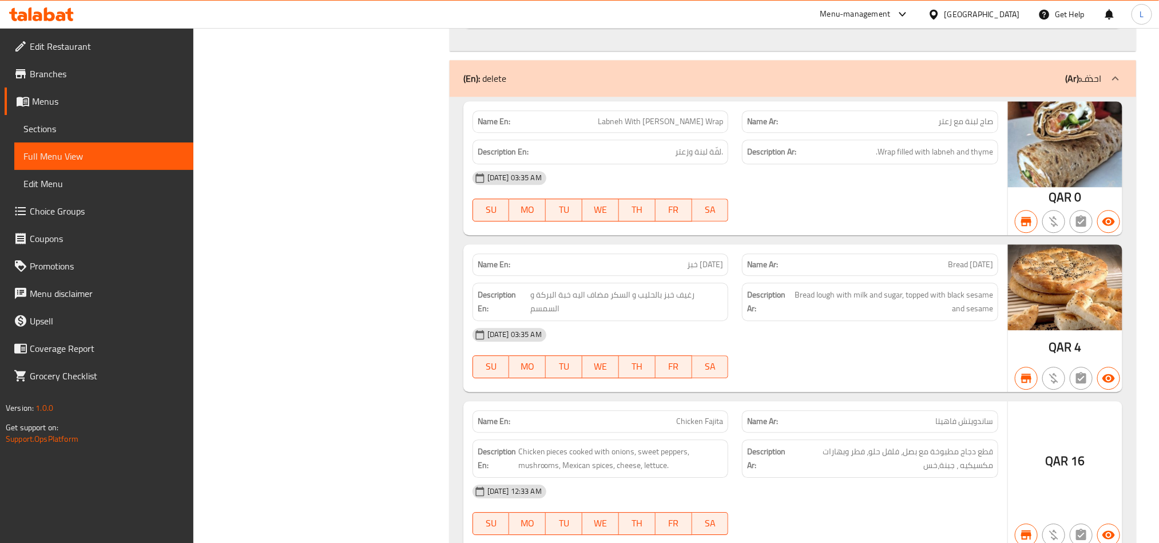
scroll to position [11082, 0]
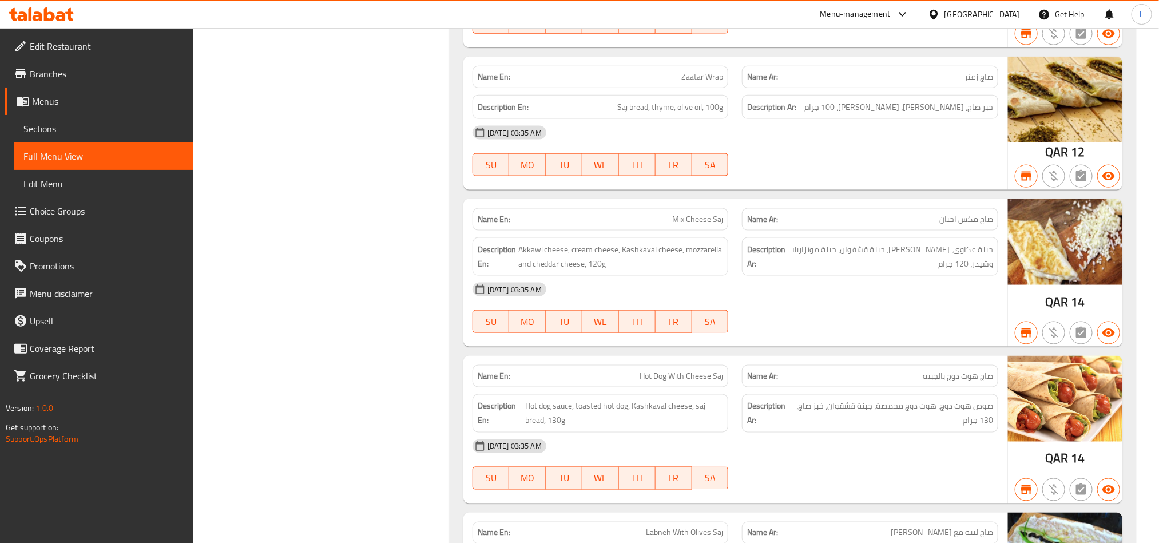
scroll to position [4224, 0]
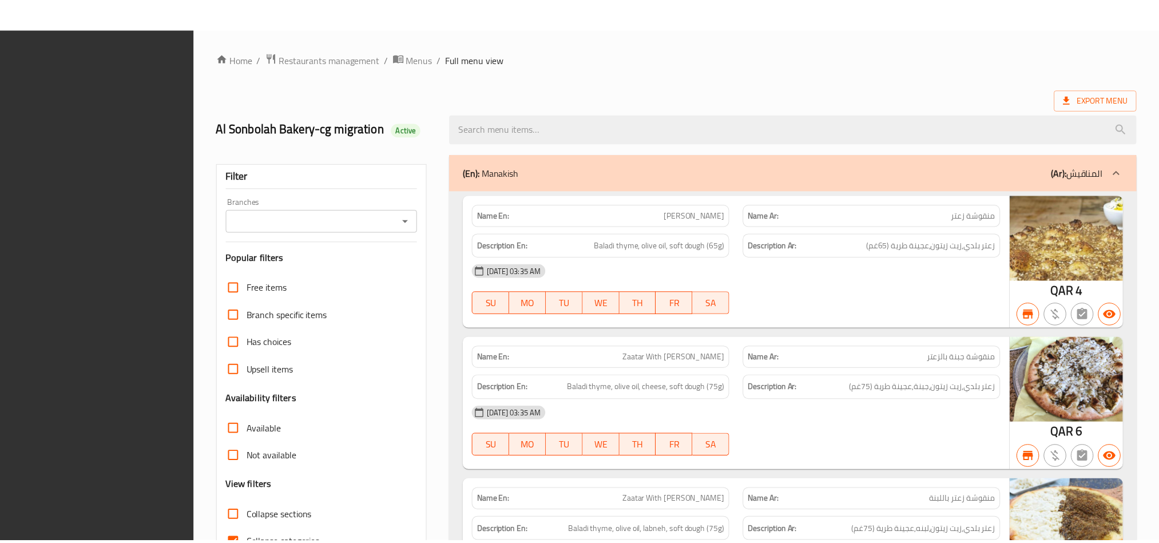
scroll to position [4238, 0]
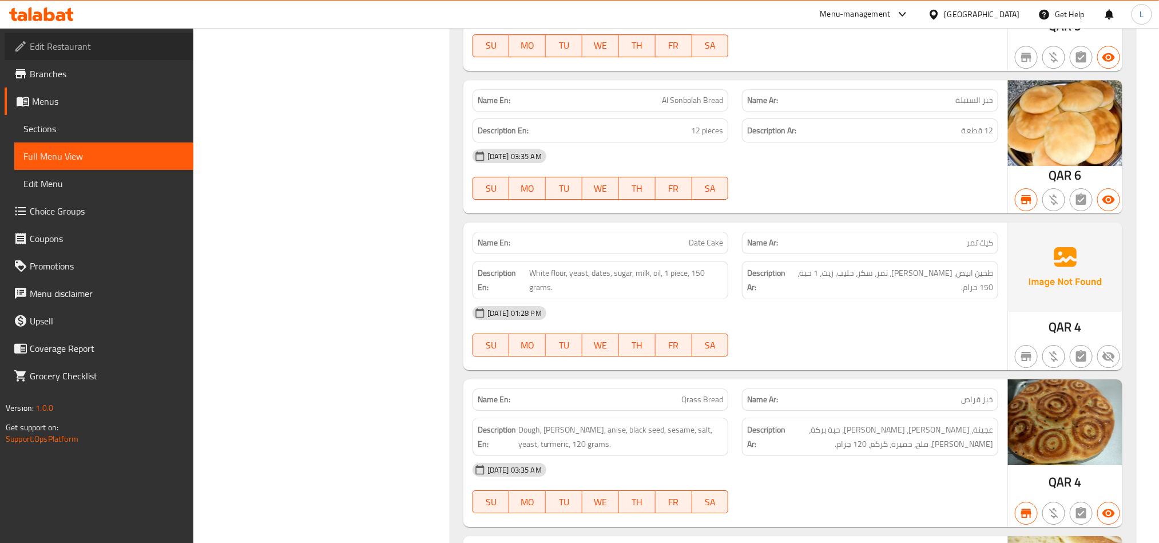
click at [67, 45] on span "Edit Restaurant" at bounding box center [107, 46] width 154 height 14
